Goal: Task Accomplishment & Management: Complete application form

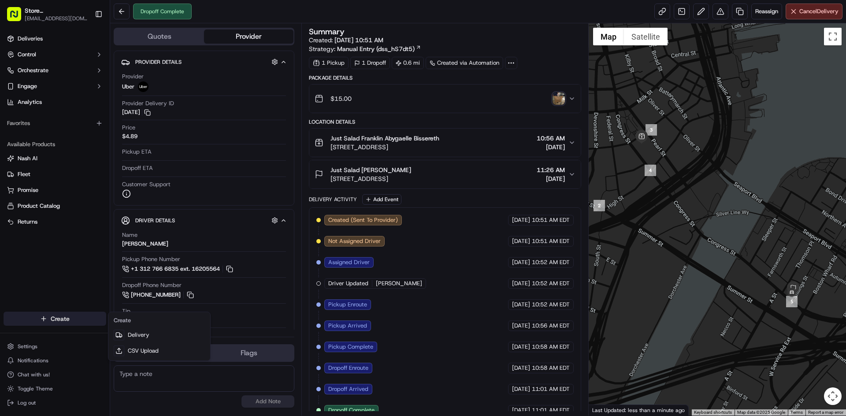
click at [57, 316] on html "Store [GEOGRAPHIC_DATA], [GEOGRAPHIC_DATA] (Just Salad) [EMAIL_ADDRESS][DOMAIN_…" at bounding box center [423, 208] width 846 height 416
click at [124, 333] on link "Delivery" at bounding box center [159, 335] width 98 height 16
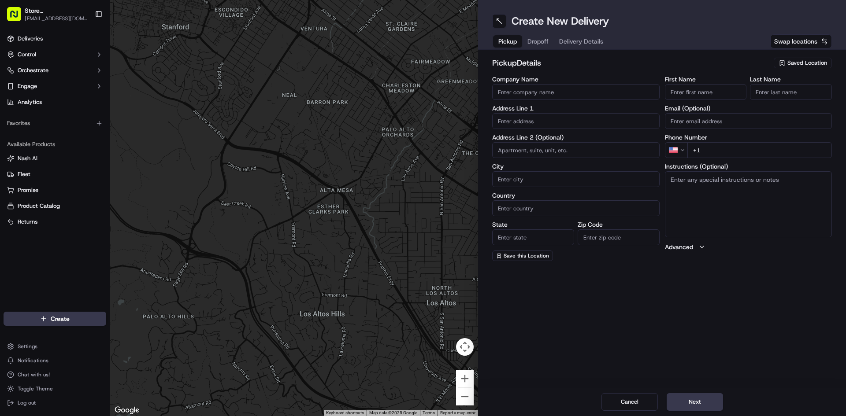
click at [506, 97] on input "Company Name" at bounding box center [575, 92] width 167 height 16
type input "Just Salad"
type input "[STREET_ADDRESS]"
type input "[GEOGRAPHIC_DATA]"
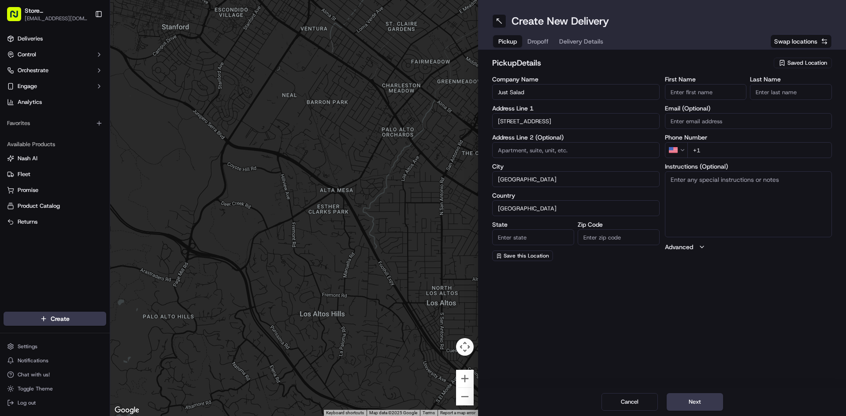
type input "MA"
type input "02210"
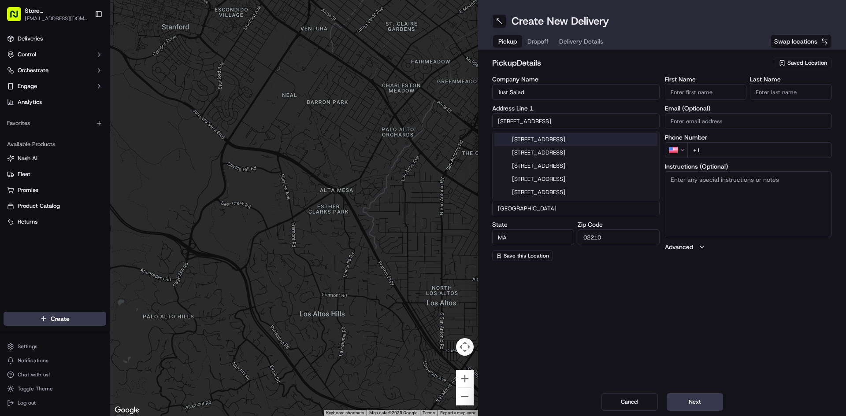
drag, startPoint x: 590, startPoint y: 140, endPoint x: 618, endPoint y: 133, distance: 29.0
click at [591, 139] on div "[STREET_ADDRESS]" at bounding box center [575, 139] width 163 height 13
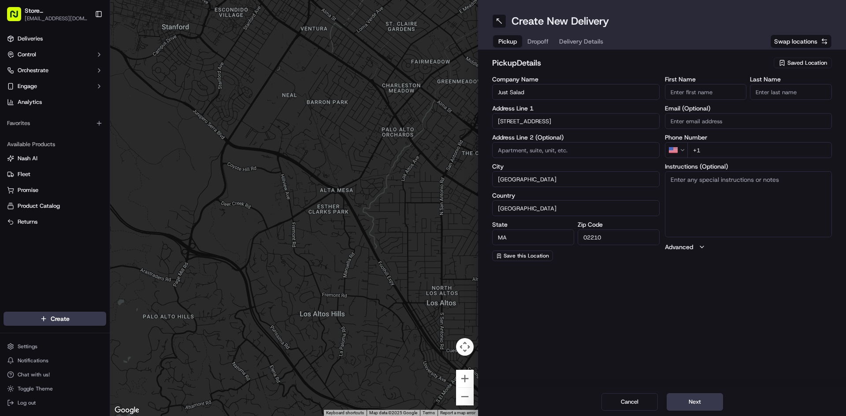
type input "[STREET_ADDRESS]"
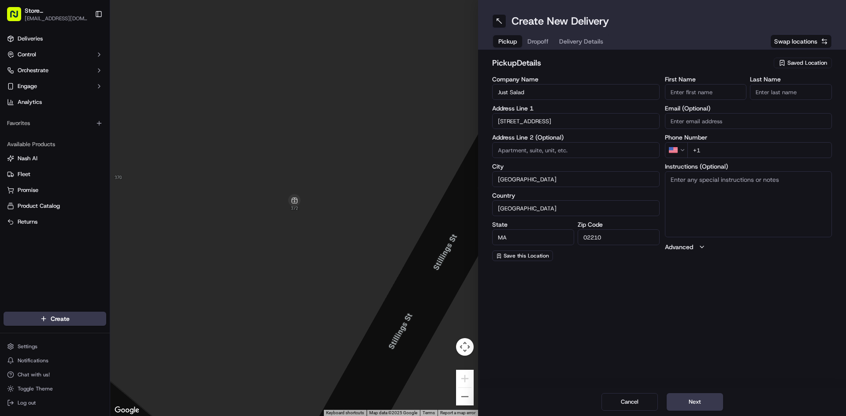
click at [687, 88] on input "First Name" at bounding box center [706, 92] width 82 height 16
type input "CRISTIAN"
click at [784, 89] on input "Last Name" at bounding box center [791, 92] width 82 height 16
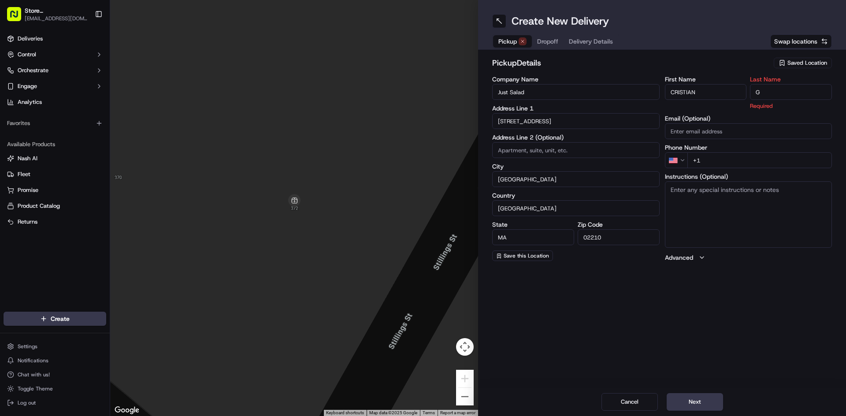
type input "G"
click at [737, 156] on input "+1" at bounding box center [759, 160] width 145 height 16
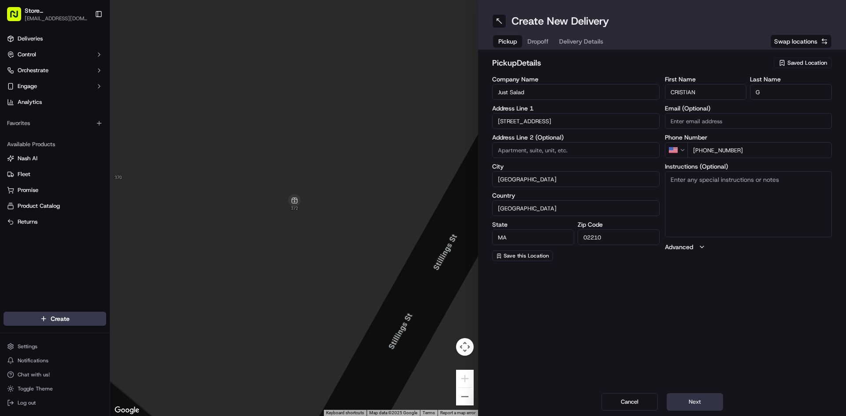
type input "[PHONE_NUMBER]"
click at [681, 401] on button "Next" at bounding box center [694, 402] width 56 height 18
click at [530, 88] on input "Company Name" at bounding box center [575, 92] width 167 height 16
type input "Just Salad Franklin"
type input "[STREET_ADDRESS]"
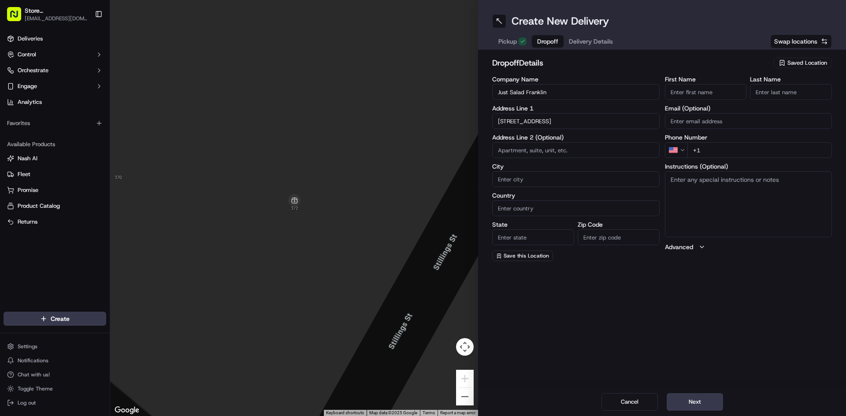
type input "[GEOGRAPHIC_DATA]"
type input "MA"
type input "02110"
type input "Abygaelle"
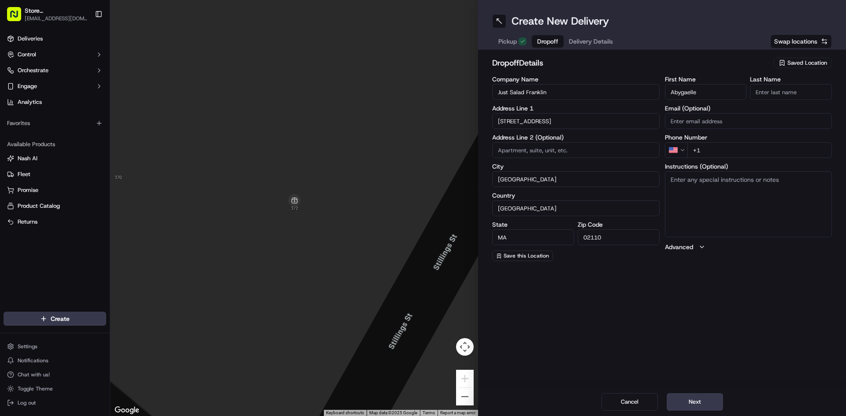
type input "Bissereth"
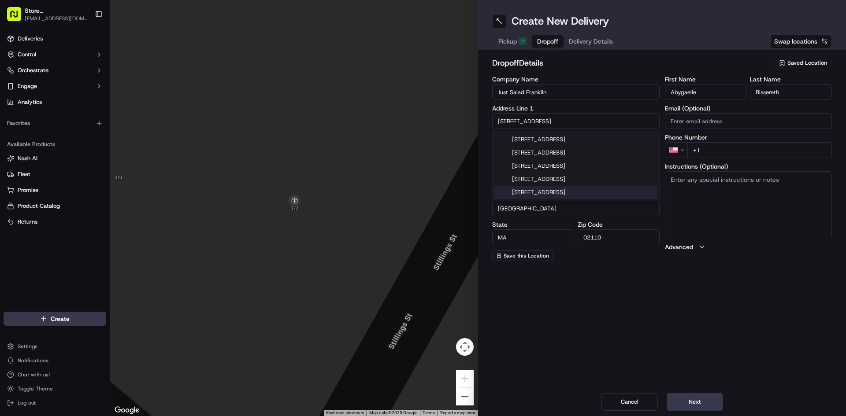
click at [710, 90] on input "Abygaelle" at bounding box center [706, 92] width 82 height 16
drag, startPoint x: 721, startPoint y: 396, endPoint x: 720, endPoint y: 391, distance: 5.4
click at [720, 392] on div "Cancel Next" at bounding box center [662, 402] width 368 height 28
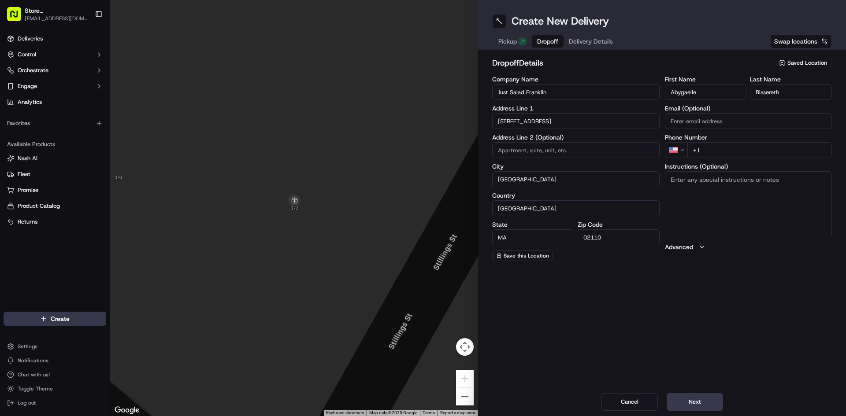
click at [711, 155] on input "+1" at bounding box center [759, 150] width 145 height 16
type input "[PHONE_NUMBER]"
click at [700, 403] on button "Next" at bounding box center [694, 402] width 56 height 18
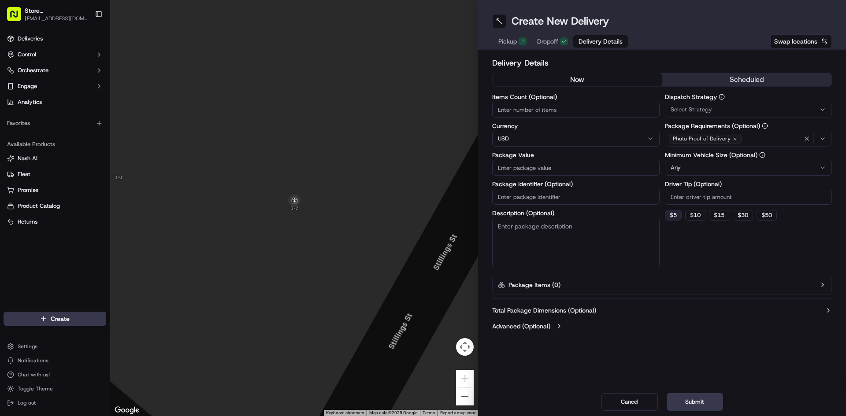
click at [676, 215] on button "$ 5" at bounding box center [673, 215] width 17 height 11
type input "5"
click at [532, 116] on input "Items Count (Optional)" at bounding box center [575, 110] width 167 height 16
click at [536, 202] on input "Package Identifier (Optional)" at bounding box center [575, 197] width 167 height 16
click at [538, 164] on input "Package Value" at bounding box center [575, 168] width 167 height 16
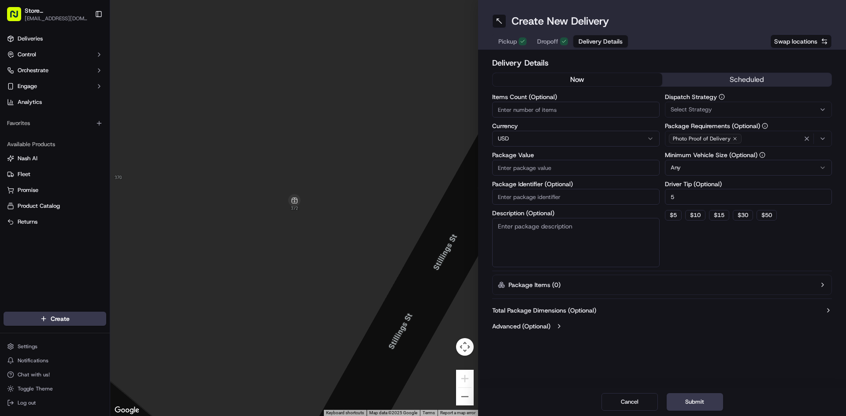
type input "5"
type input "100"
click at [704, 401] on button "Submit" at bounding box center [694, 402] width 56 height 18
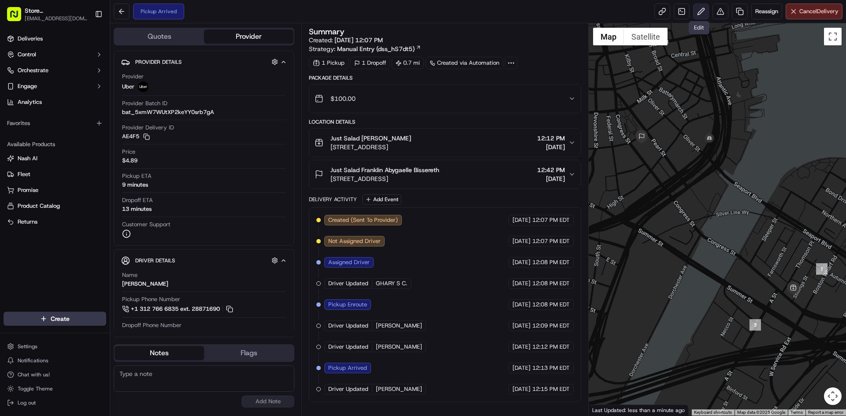
click at [694, 9] on button at bounding box center [701, 12] width 16 height 16
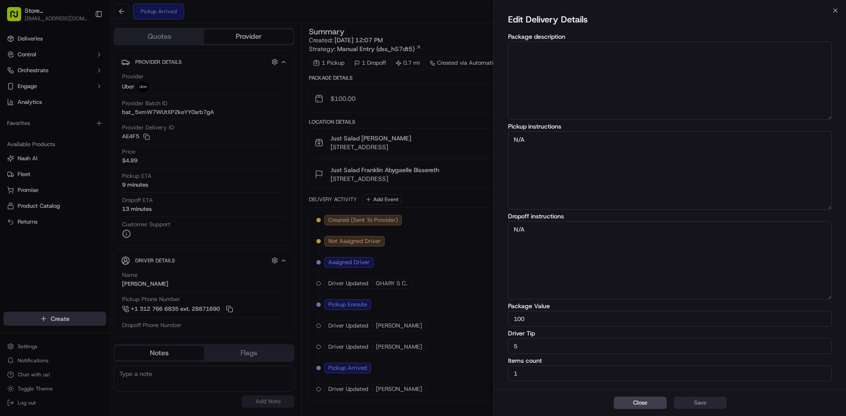
click at [539, 347] on input "5" at bounding box center [670, 346] width 324 height 16
type input "15"
click at [713, 402] on button "Save" at bounding box center [699, 403] width 53 height 12
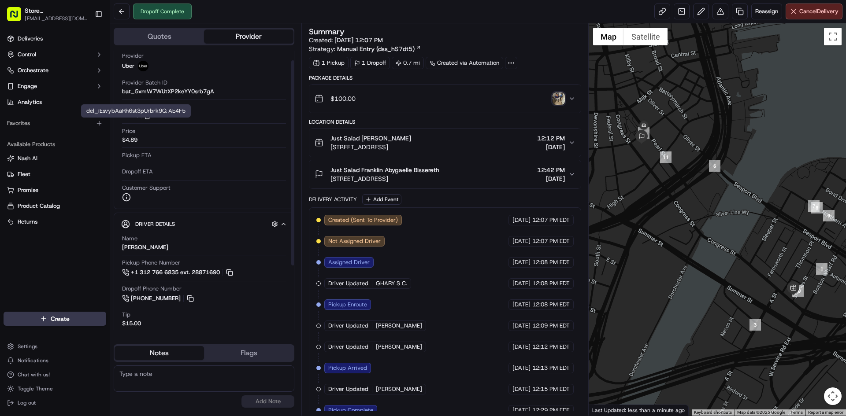
drag, startPoint x: 201, startPoint y: 40, endPoint x: 172, endPoint y: 87, distance: 54.8
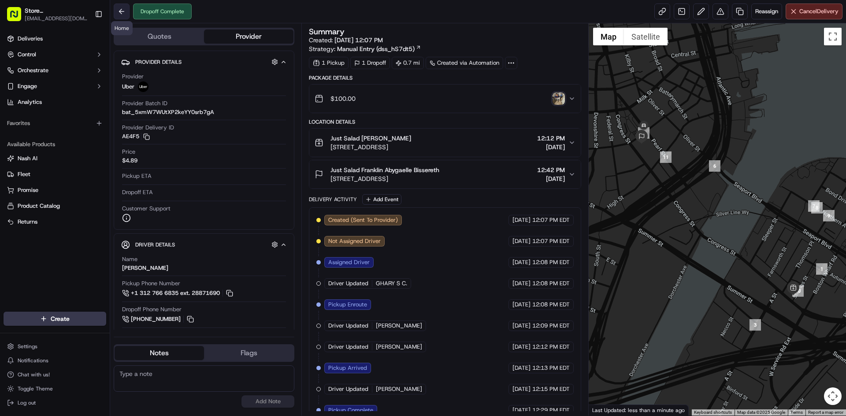
click at [115, 6] on button at bounding box center [122, 12] width 16 height 16
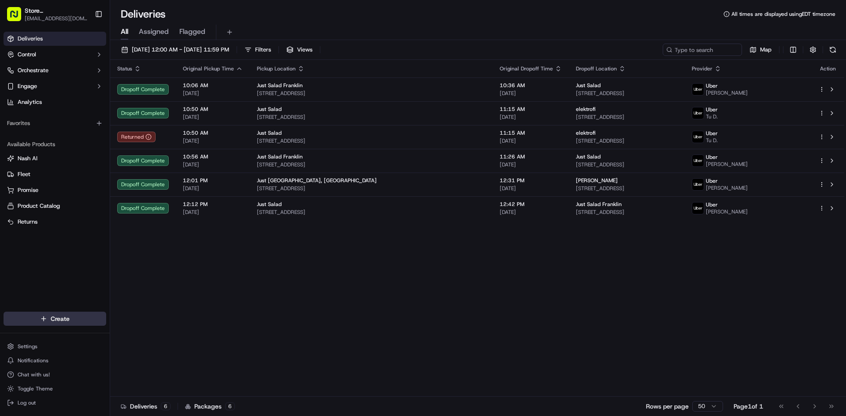
click at [87, 318] on html "Store 91 - Fort Point, MA (Just Salad) 91@justsalad.com Toggle Sidebar Deliveri…" at bounding box center [423, 208] width 846 height 416
click at [121, 333] on icon at bounding box center [118, 335] width 7 height 7
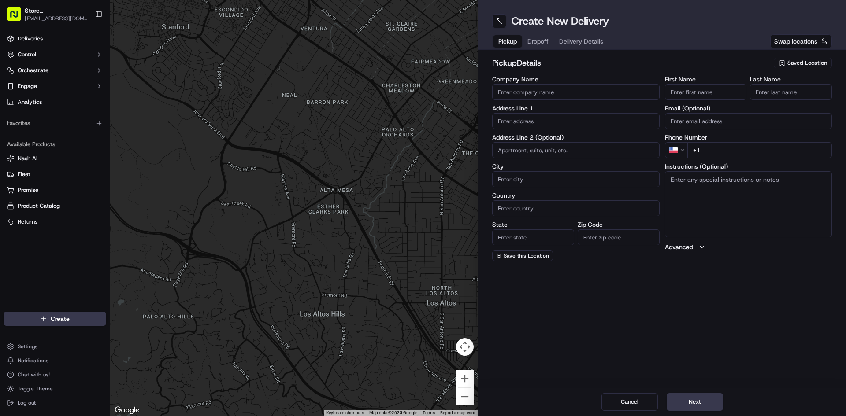
click at [514, 97] on input "Company Name" at bounding box center [575, 92] width 167 height 16
type input "Just Salad"
type input "[STREET_ADDRESS]"
type input "[GEOGRAPHIC_DATA]"
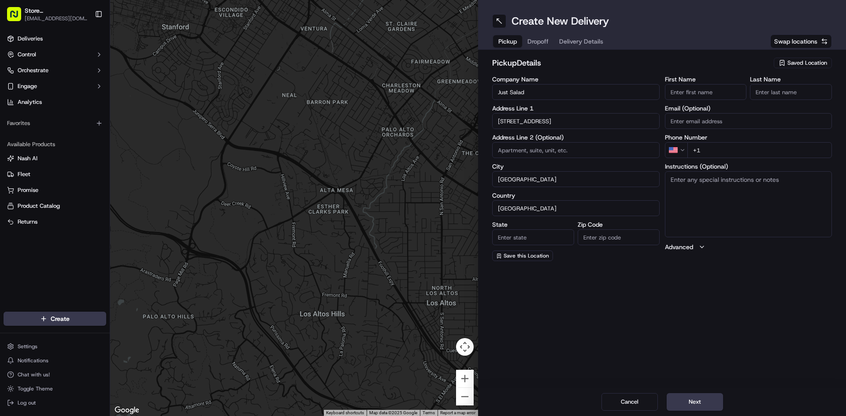
type input "MA"
type input "02210"
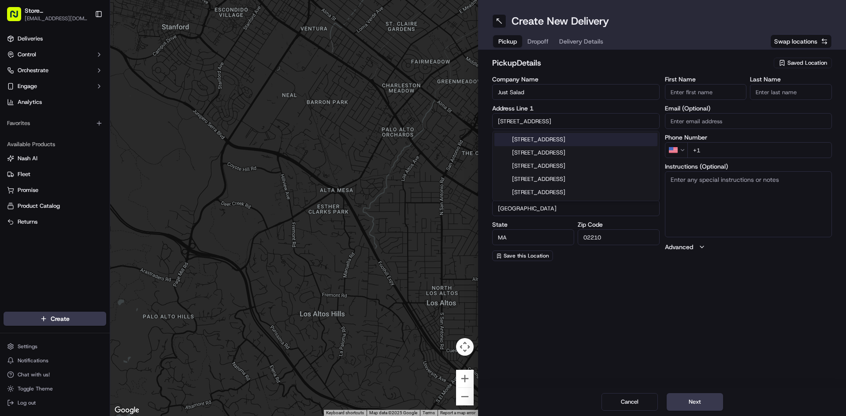
click at [576, 135] on div "[STREET_ADDRESS]" at bounding box center [575, 139] width 163 height 13
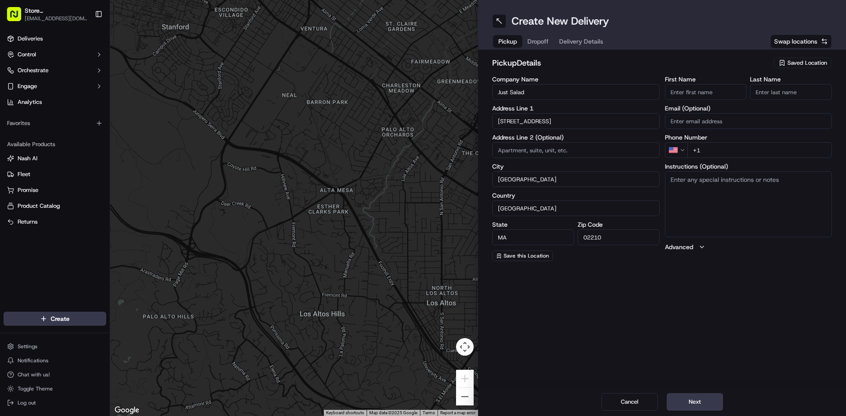
type input "[STREET_ADDRESS]"
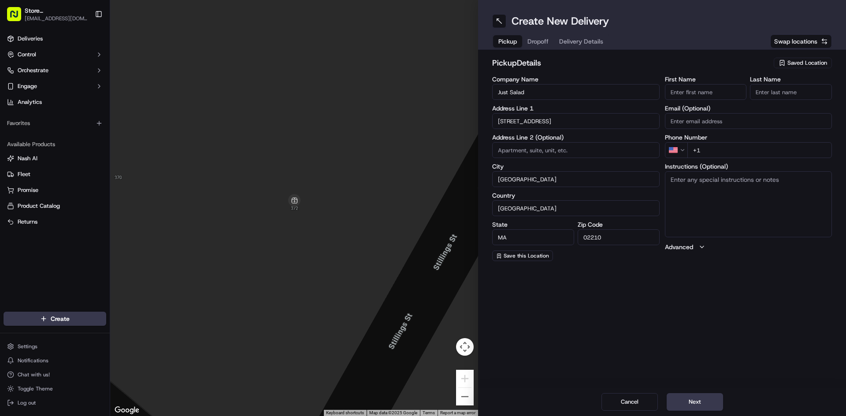
click at [684, 88] on input "First Name" at bounding box center [706, 92] width 82 height 16
click at [610, 340] on div "Create New Delivery Pickup Dropoff Delivery Details Swap locations pickup Detai…" at bounding box center [662, 208] width 368 height 416
click at [694, 92] on input "First Name" at bounding box center [706, 92] width 82 height 16
type input "henry"
click at [798, 88] on input "Last Name" at bounding box center [791, 92] width 82 height 16
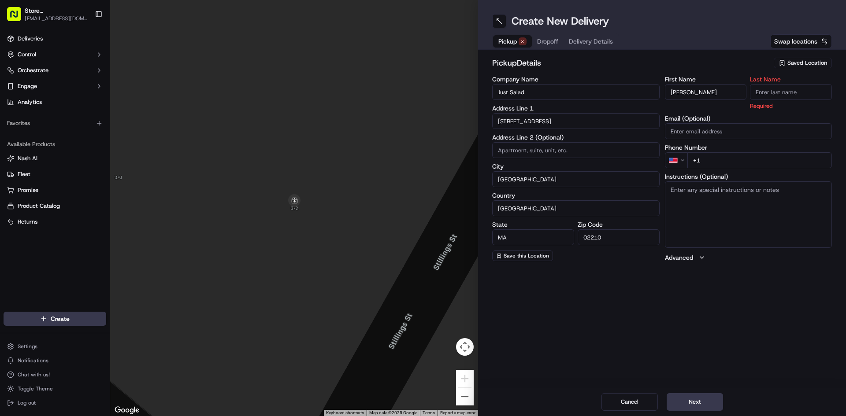
click at [719, 323] on div "Create New Delivery Pickup Dropoff Delivery Details Swap locations pickup Detai…" at bounding box center [662, 208] width 368 height 416
click at [765, 95] on input "Last Name" at bounding box center [791, 92] width 82 height 16
click at [793, 99] on input "Last Name" at bounding box center [791, 92] width 82 height 16
type input "gomez"
click at [725, 157] on input "+1" at bounding box center [759, 160] width 145 height 16
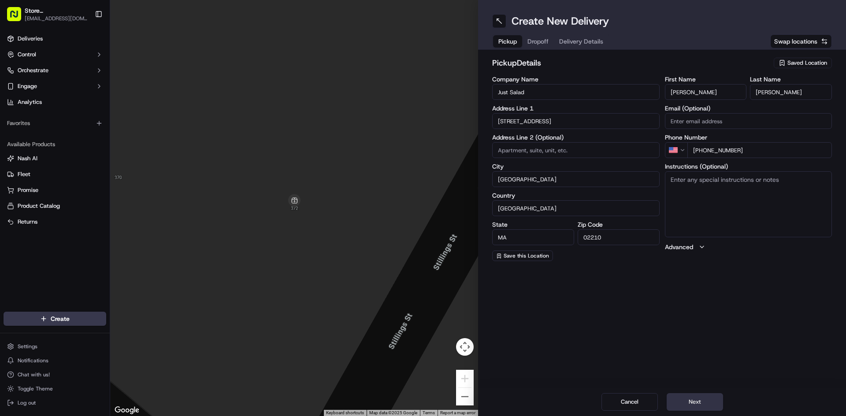
type input "+1 617 938 7652"
click at [695, 404] on button "Next" at bounding box center [694, 402] width 56 height 18
click at [524, 94] on input "Company Name" at bounding box center [575, 92] width 167 height 16
type input "elektrofi"
type input "25 Drydock Avenue"
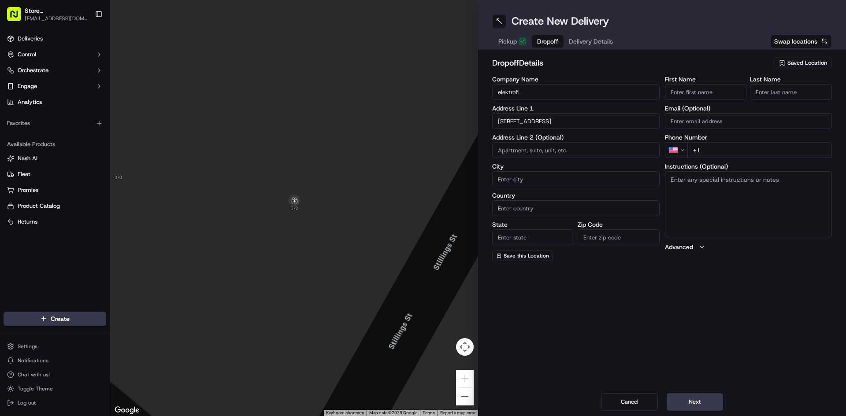
type input "floor 2"
type input "[GEOGRAPHIC_DATA]"
type input "MA"
type input "02210"
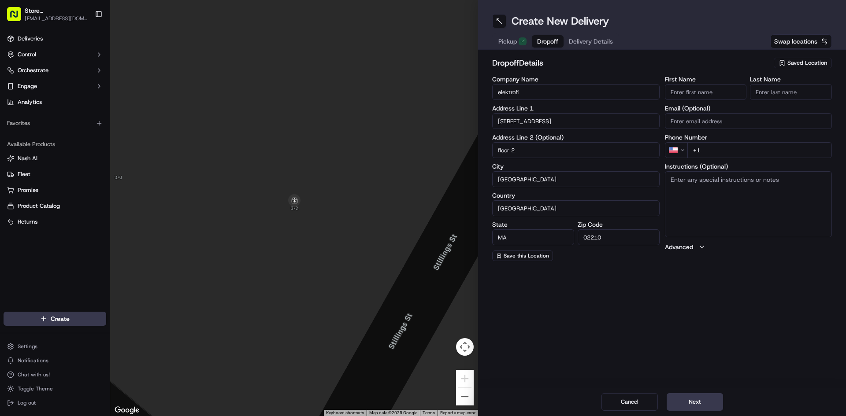
type input "lauren"
type input "Rosie"
click at [590, 134] on div "25 Drydock Avenue, Boston, MA" at bounding box center [575, 139] width 163 height 13
type input "25 Drydock Ave, Boston, MA 02210, USA"
type input "25 Drydock Avenue"
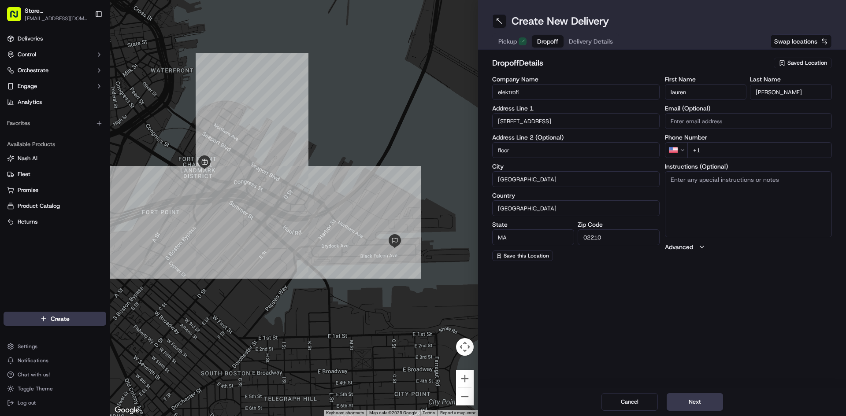
type input "floor 2"
click at [589, 140] on div "25 Drydock Avenue, Boston, MA" at bounding box center [575, 139] width 163 height 13
type input "25 Drydock Ave, Boston, MA 02210, USA"
type input "25 Drydock Avenue"
click at [749, 156] on input "+1" at bounding box center [759, 150] width 145 height 16
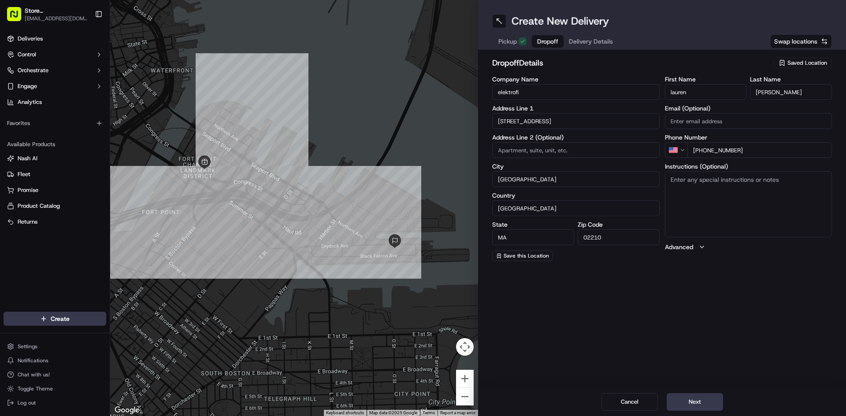
type input "+1 781 484 8611"
click at [737, 198] on textarea "Instructions (Optional)" at bounding box center [748, 204] width 167 height 66
type textarea "3392212991"
click at [681, 331] on div "Create New Delivery Pickup Dropoff Delivery Details Swap locations dropoff Deta…" at bounding box center [662, 208] width 368 height 416
click at [678, 402] on button "Next" at bounding box center [694, 402] width 56 height 18
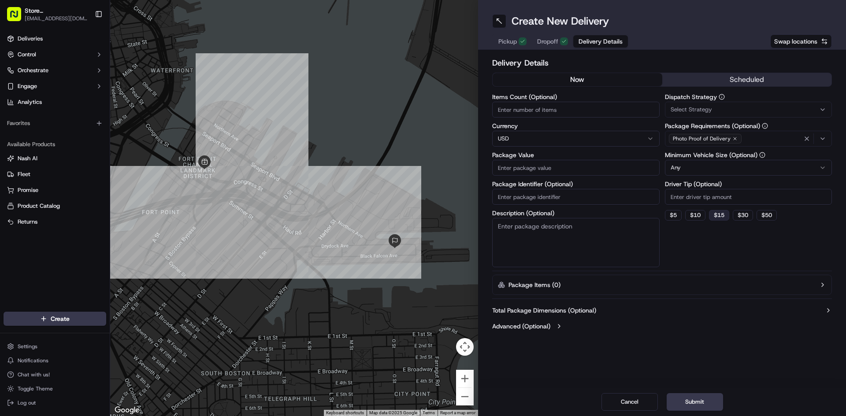
click at [720, 217] on button "$ 15" at bounding box center [719, 215] width 20 height 11
type input "15"
click at [526, 166] on input "Package Value" at bounding box center [575, 168] width 167 height 16
type input "400"
click at [630, 327] on button "Advanced (Optional)" at bounding box center [662, 326] width 340 height 9
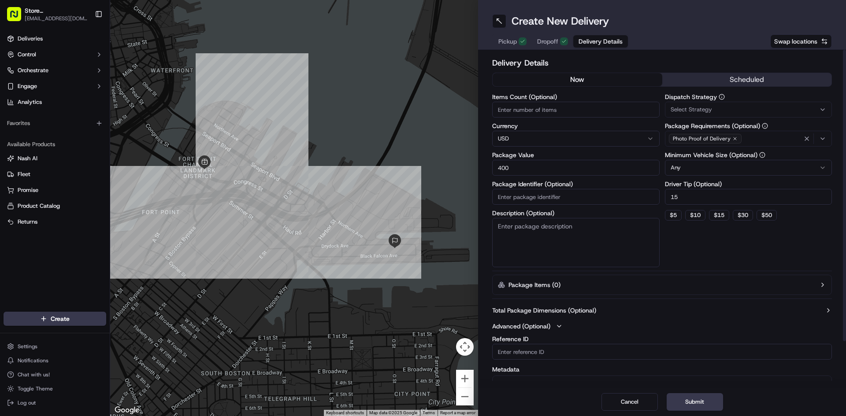
click at [821, 138] on icon "button" at bounding box center [822, 138] width 7 height 7
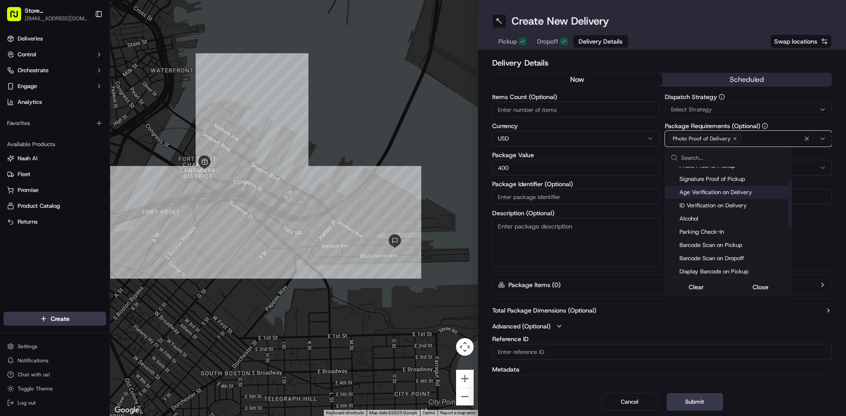
scroll to position [88, 0]
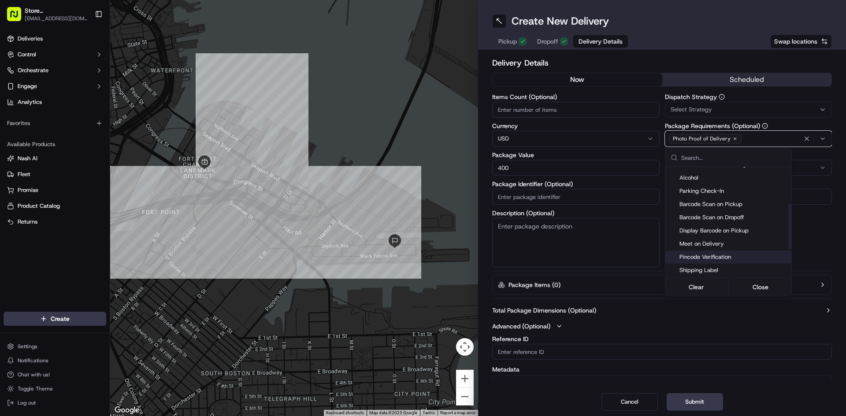
drag, startPoint x: 699, startPoint y: 256, endPoint x: 669, endPoint y: 292, distance: 47.2
click at [700, 256] on span "Pincode Verification" at bounding box center [733, 257] width 108 height 8
click at [662, 327] on html "Store 91 - Fort Point, MA (Just Salad) 91@justsalad.com Toggle Sidebar Deliveri…" at bounding box center [423, 208] width 846 height 416
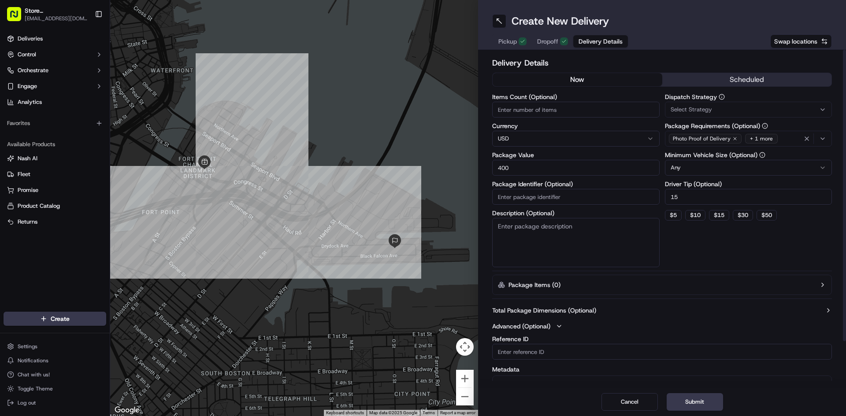
click at [534, 111] on input "Items Count (Optional)" at bounding box center [575, 110] width 167 height 16
type input "4"
click at [640, 322] on div "Total Package Dimensions (Optional) Advanced (Optional) Reference ID Metadata U…" at bounding box center [662, 368] width 340 height 130
click at [677, 195] on input "15" at bounding box center [748, 197] width 167 height 16
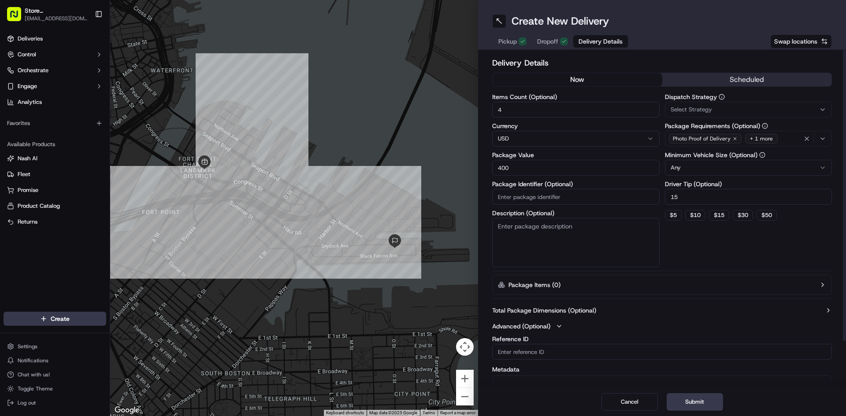
type input "1"
type input "20"
click at [689, 407] on button "Submit" at bounding box center [694, 402] width 56 height 18
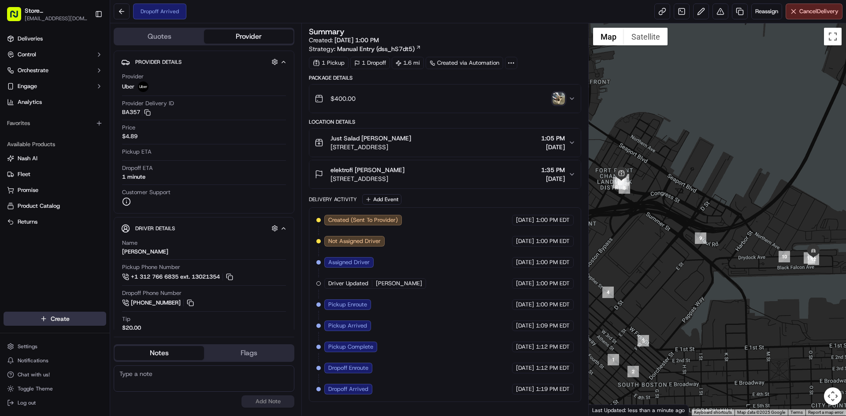
click at [67, 314] on html "Store 91 - Fort Point, MA (Just Salad) 91@justsalad.com Toggle Sidebar Deliveri…" at bounding box center [423, 208] width 846 height 416
click at [146, 340] on link "Delivery" at bounding box center [159, 335] width 98 height 16
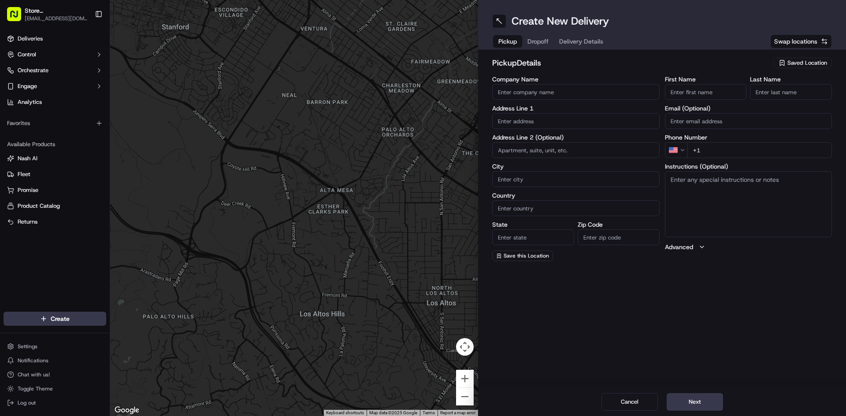
click at [530, 93] on input "Company Name" at bounding box center [575, 92] width 167 height 16
type input "Just Salad"
type input "[STREET_ADDRESS]"
type input "[GEOGRAPHIC_DATA]"
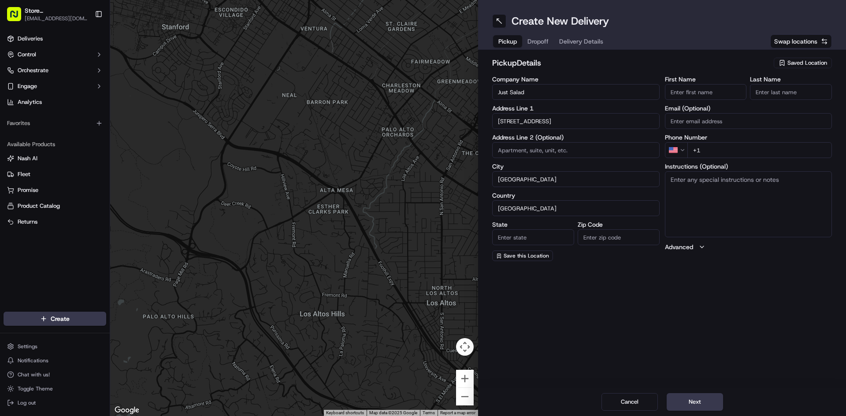
type input "MA"
type input "02210"
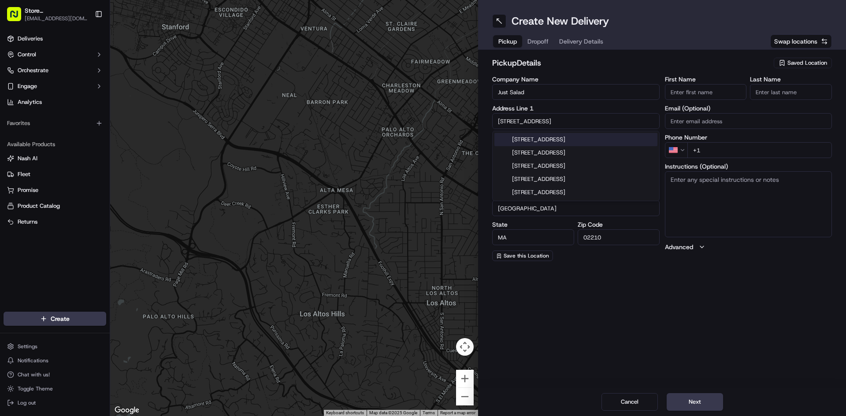
click at [709, 151] on input "+1" at bounding box center [759, 150] width 145 height 16
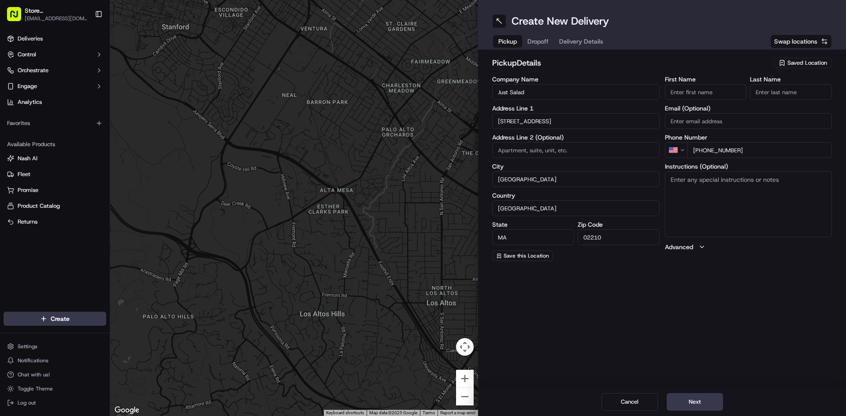
type input "+1 61793876525"
click at [695, 95] on input "First Name" at bounding box center [706, 92] width 82 height 16
type input "henry"
click at [781, 92] on input "Last Name" at bounding box center [791, 92] width 82 height 16
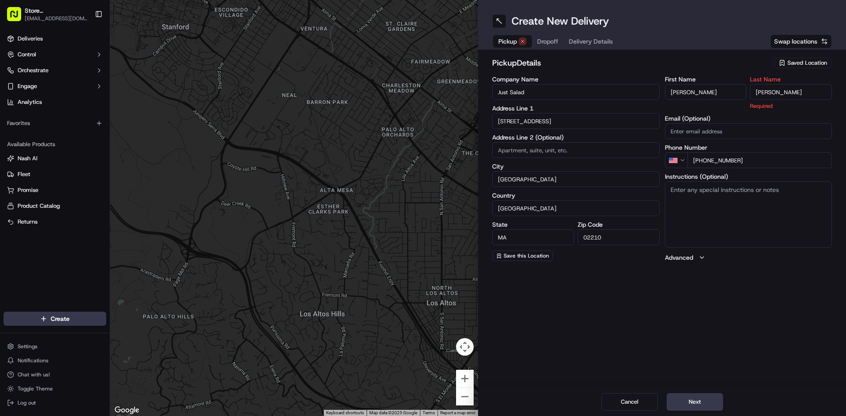
type input "Gomez"
click at [699, 404] on button "Next" at bounding box center [694, 402] width 56 height 18
click at [755, 150] on input "+1 61793876525" at bounding box center [759, 150] width 145 height 16
type input "+1 617 938 7652"
click at [696, 399] on button "Next" at bounding box center [694, 402] width 56 height 18
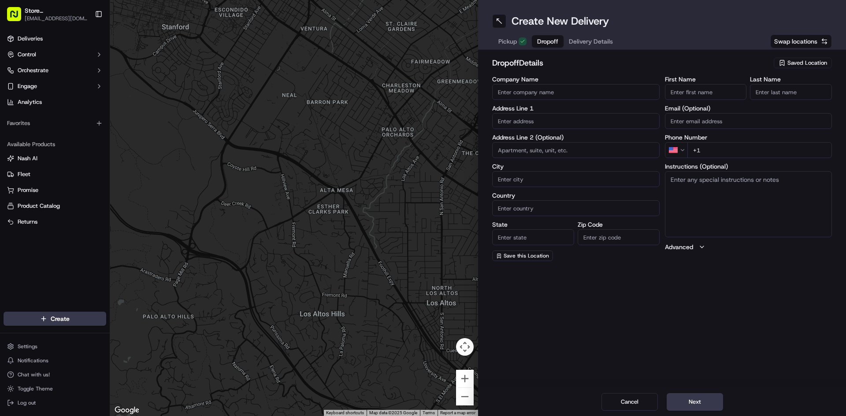
click at [556, 93] on input "Company Name" at bounding box center [575, 92] width 167 height 16
type input "just salad"
drag, startPoint x: 567, startPoint y: 295, endPoint x: 538, endPoint y: 271, distance: 37.6
click at [565, 295] on div "Create New Delivery Pickup Dropoff Delivery Details Swap locations dropoff Deta…" at bounding box center [662, 208] width 368 height 416
click at [521, 122] on input "text" at bounding box center [575, 121] width 167 height 16
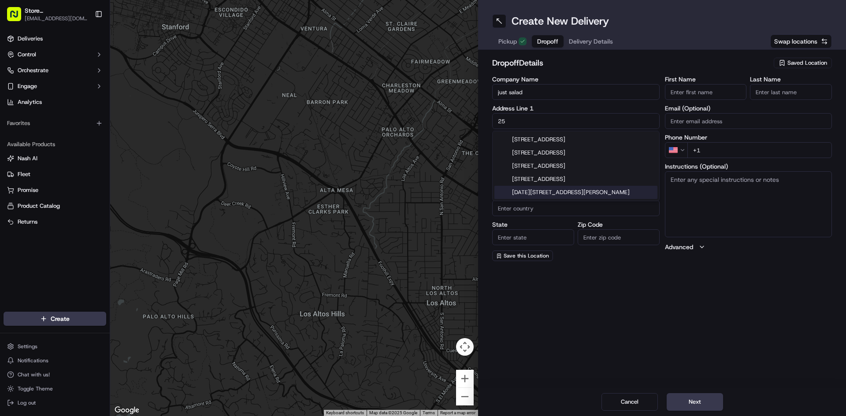
type input "25 Drydock Avenue"
type input "floor 2"
type input "[GEOGRAPHIC_DATA]"
type input "MA"
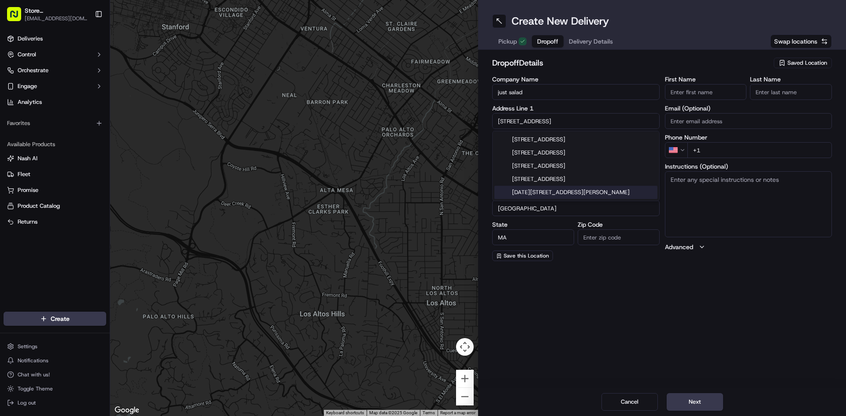
type input "02210"
type input "lauren"
type input "Rosie"
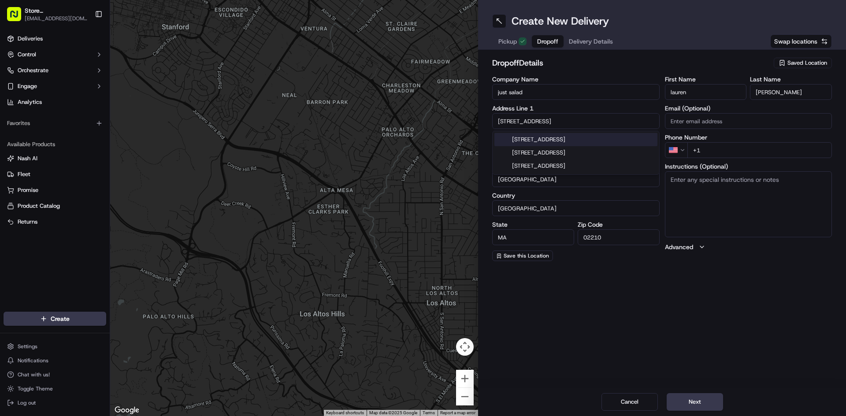
click at [579, 140] on div "25 Drydock Avenue, Boston, MA" at bounding box center [575, 139] width 163 height 13
type input "25 Drydock Ave, Boston, MA 02210, USA"
type input "25 Drydock Avenue"
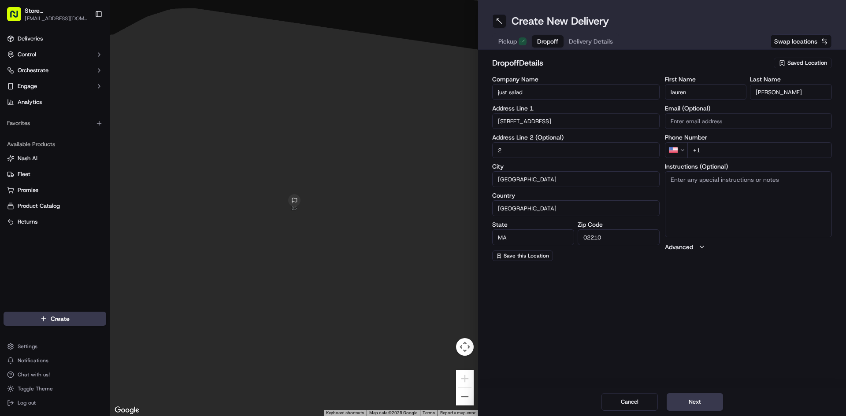
type input "2"
click at [763, 151] on input "+1" at bounding box center [759, 150] width 145 height 16
type input "+1 855 269 4056"
click at [695, 405] on button "Next" at bounding box center [694, 402] width 56 height 18
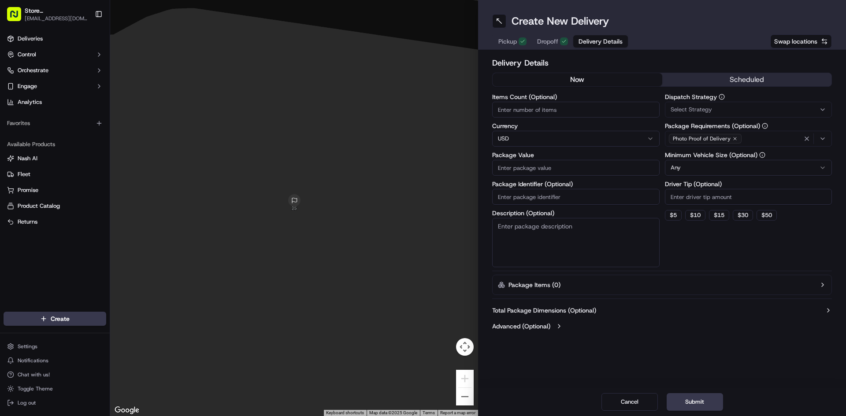
click at [546, 109] on input "Items Count (Optional)" at bounding box center [575, 110] width 167 height 16
type input "1"
click at [519, 135] on html "Store 91 - Fort Point, MA (Just Salad) 91@justsalad.com Toggle Sidebar Deliveri…" at bounding box center [423, 208] width 846 height 416
click at [519, 136] on html "Store 91 - Fort Point, MA (Just Salad) 91@justsalad.com Toggle Sidebar Deliveri…" at bounding box center [423, 208] width 846 height 416
click at [552, 170] on input "Package Value" at bounding box center [575, 168] width 167 height 16
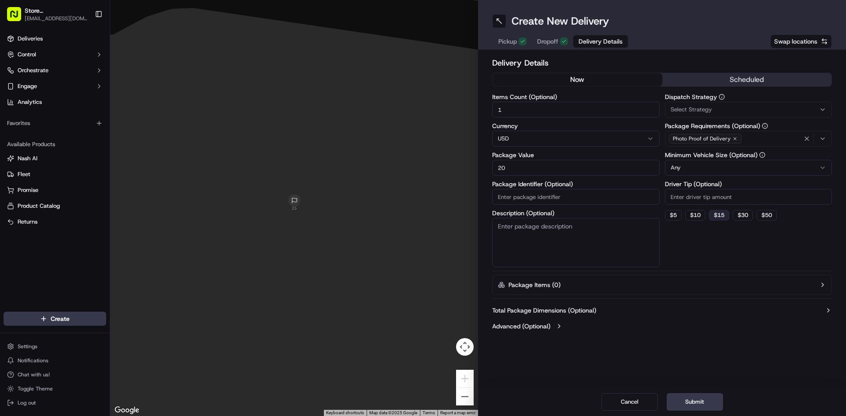
type input "20"
click at [726, 219] on button "$ 15" at bounding box center [719, 215] width 20 height 11
type input "15"
click at [700, 399] on button "Submit" at bounding box center [694, 402] width 56 height 18
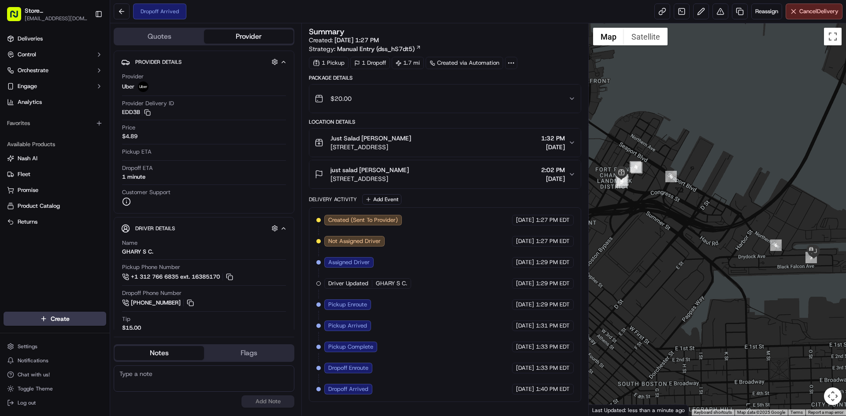
click at [363, 308] on span "Pickup Enroute" at bounding box center [347, 305] width 39 height 8
click at [554, 137] on span "1:32 PM" at bounding box center [553, 138] width 24 height 9
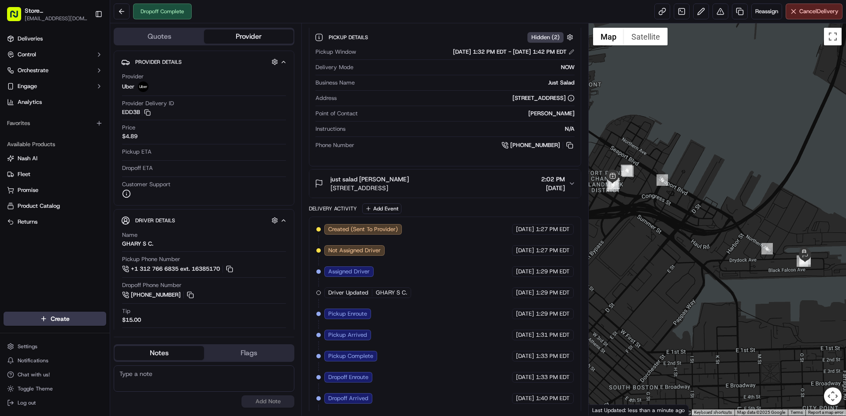
click at [309, 0] on button "Just Salad henry Gomez 372 Congress St, Boston, MA 02210, USA 1:32 PM 09/16/2025" at bounding box center [444, 7] width 271 height 28
